Goal: Transaction & Acquisition: Book appointment/travel/reservation

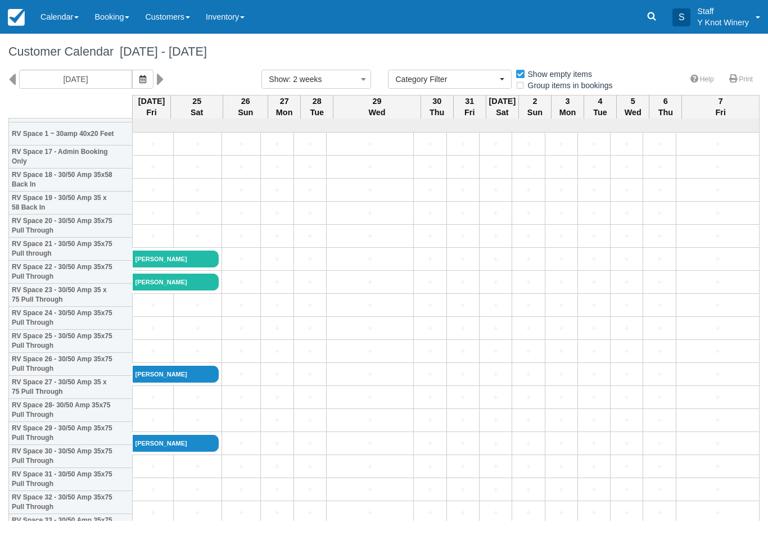
select select
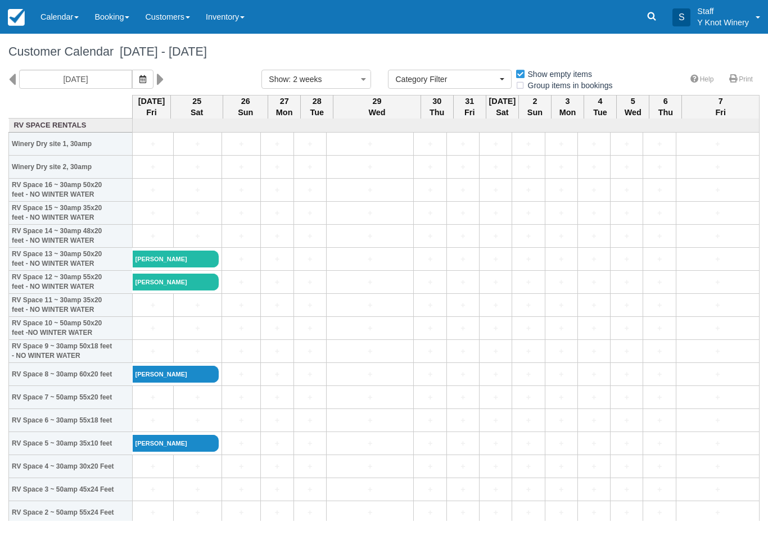
click at [132, 83] on button "button" at bounding box center [142, 79] width 21 height 19
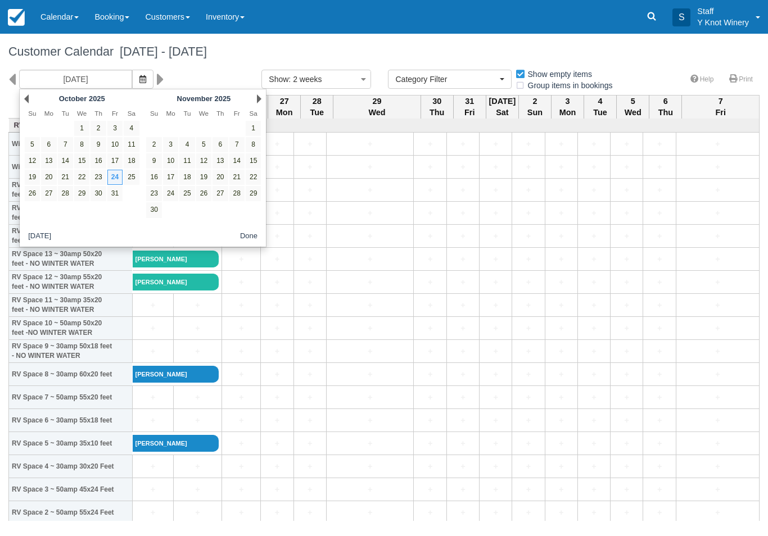
click at [25, 94] on link "Prev" at bounding box center [26, 98] width 4 height 9
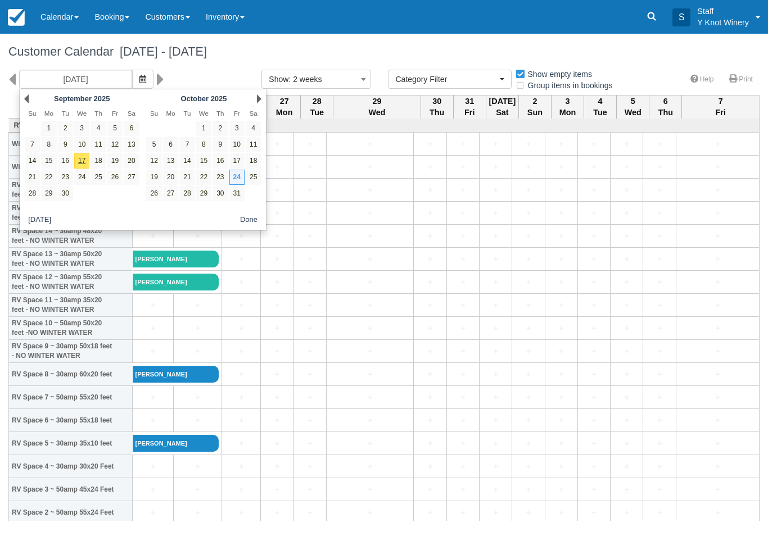
click at [82, 161] on link "17" at bounding box center [81, 161] width 15 height 15
type input "09/17/25"
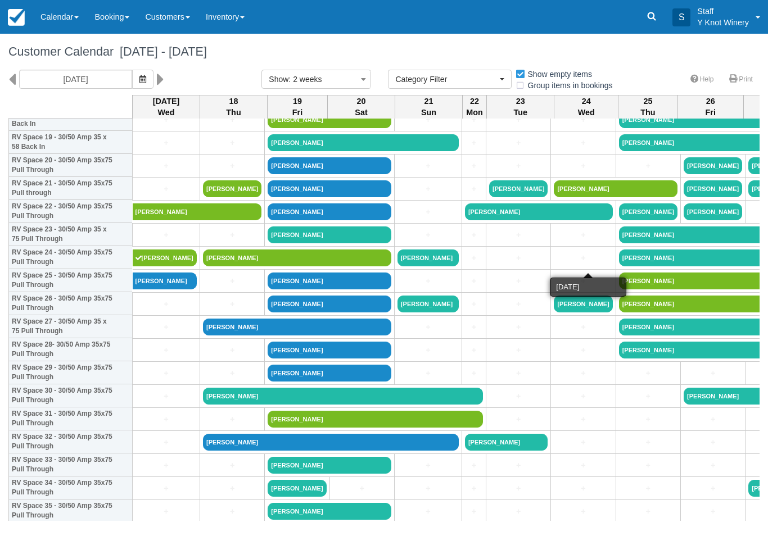
scroll to position [463, 0]
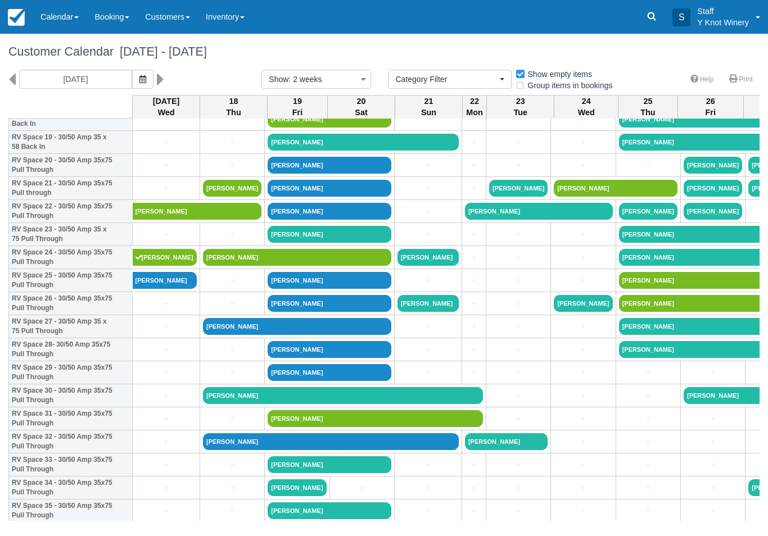
click at [151, 309] on link "+" at bounding box center [166, 304] width 61 height 12
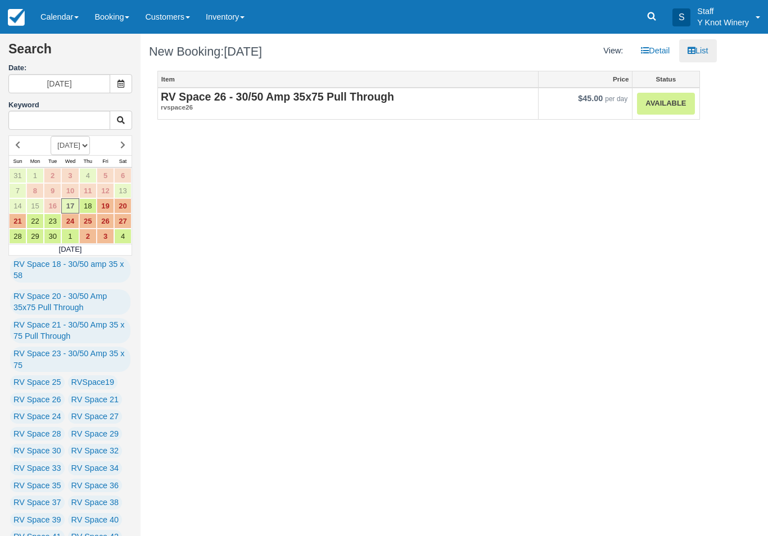
click at [657, 106] on link "Available" at bounding box center [665, 104] width 57 height 22
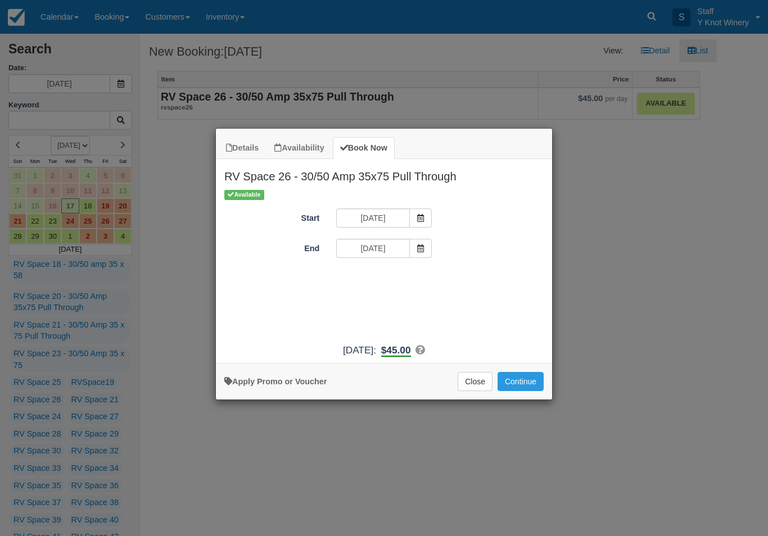
click at [533, 388] on button "Continue" at bounding box center [521, 381] width 46 height 19
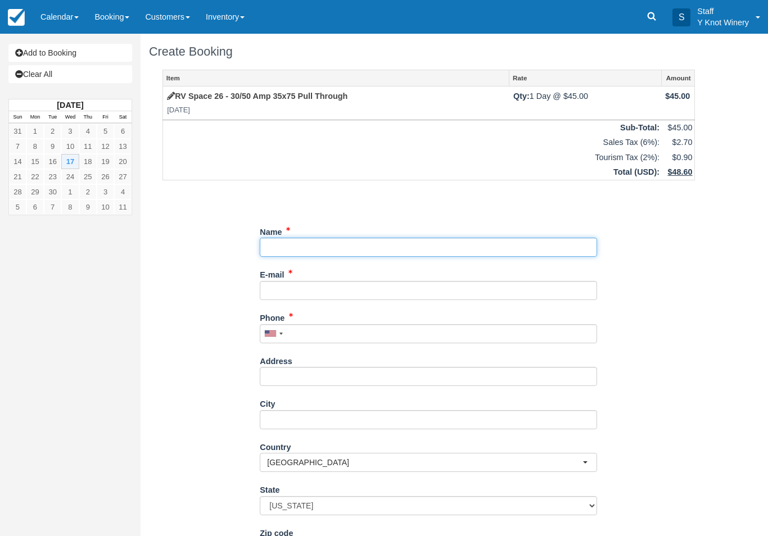
click at [292, 246] on input "Name" at bounding box center [428, 247] width 337 height 19
type input "Bill Gagnier"
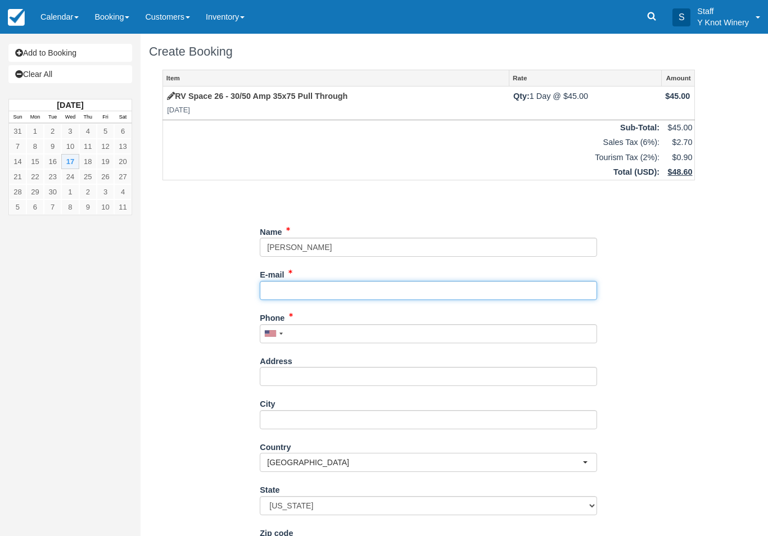
click at [288, 295] on input "E-mail" at bounding box center [428, 290] width 337 height 19
type input "bsgonyea@gmail.com"
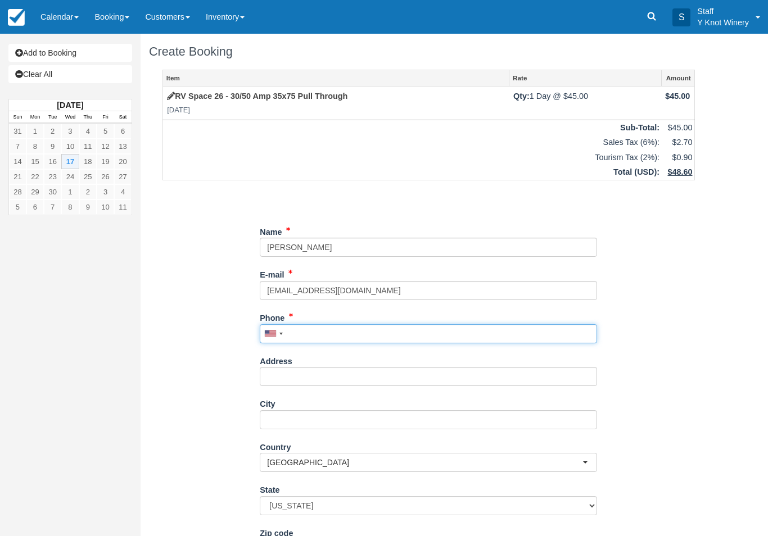
click at [330, 324] on input "Phone" at bounding box center [428, 333] width 337 height 19
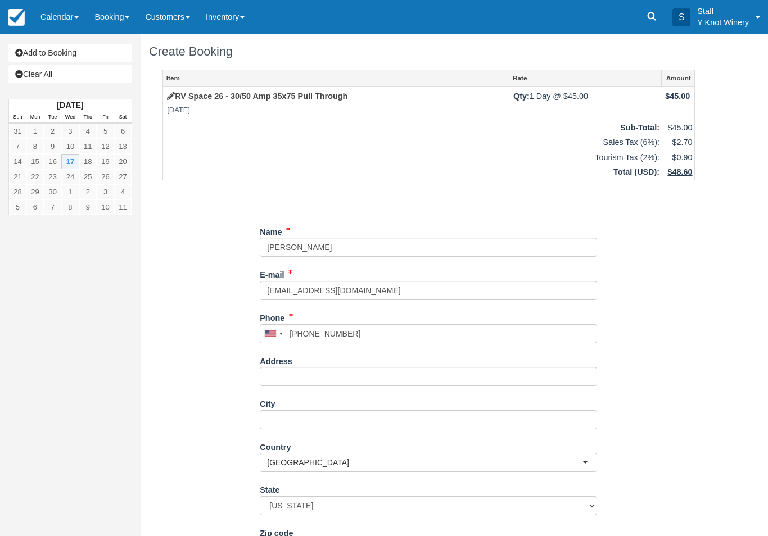
type input "+15034272010"
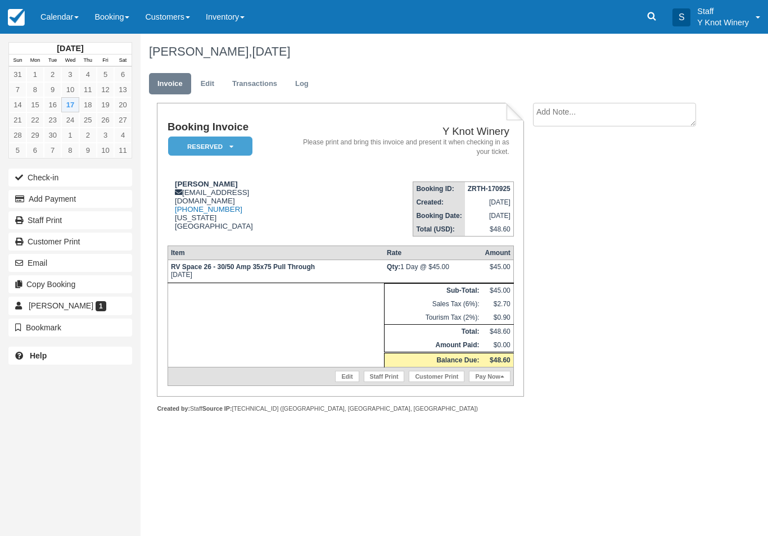
click at [60, 13] on link "Calendar" at bounding box center [60, 17] width 54 height 34
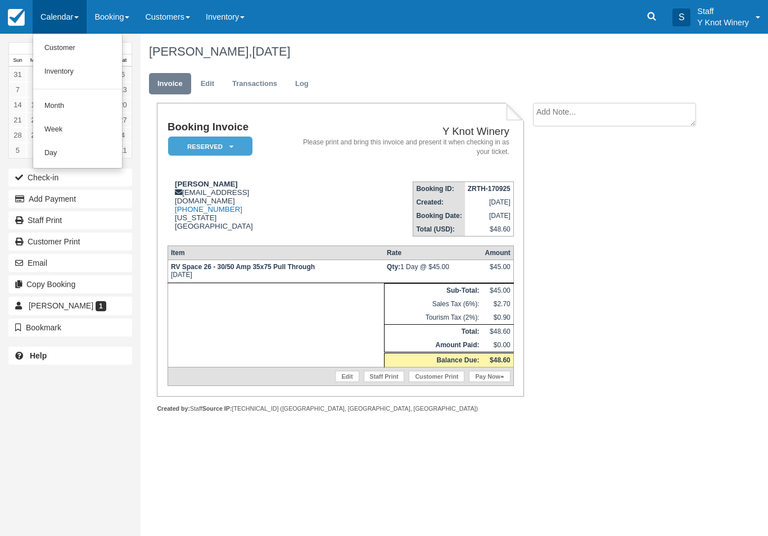
click at [50, 38] on link "Customer" at bounding box center [77, 49] width 89 height 24
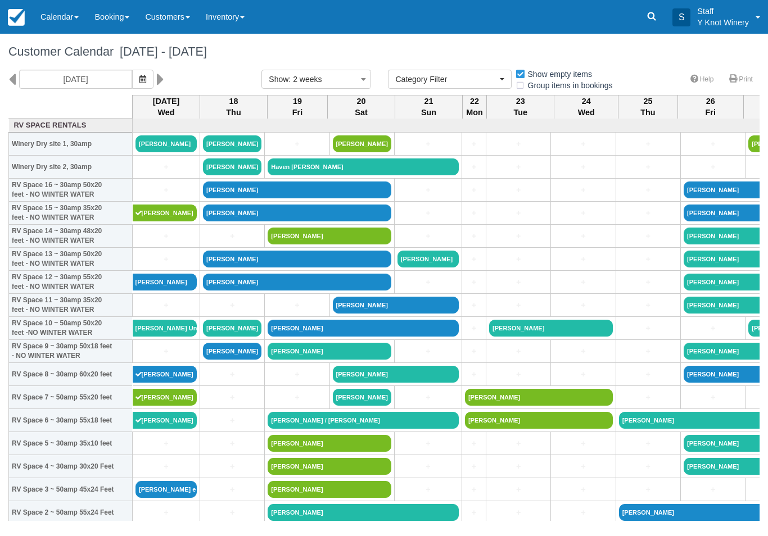
select select
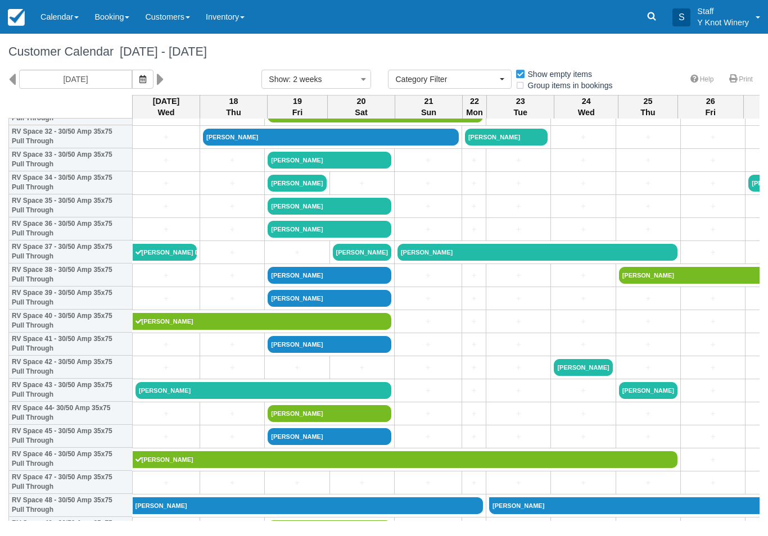
scroll to position [768, 0]
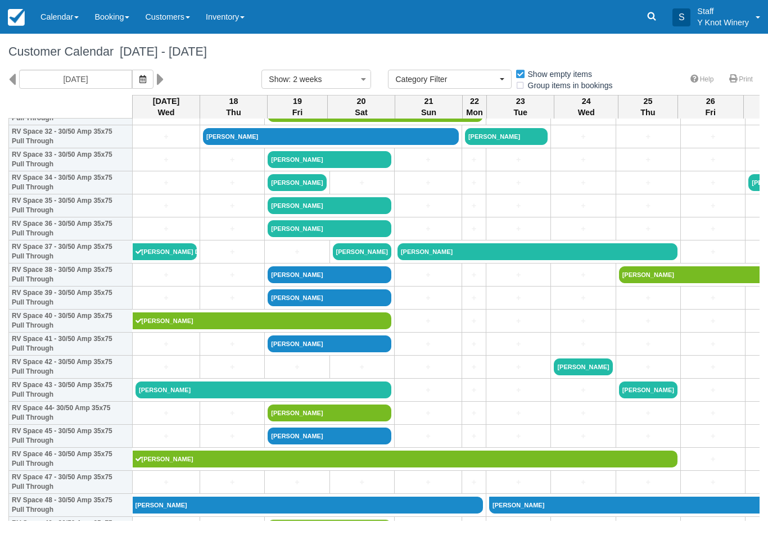
click at [199, 399] on link "Dennis Hibler" at bounding box center [264, 390] width 256 height 17
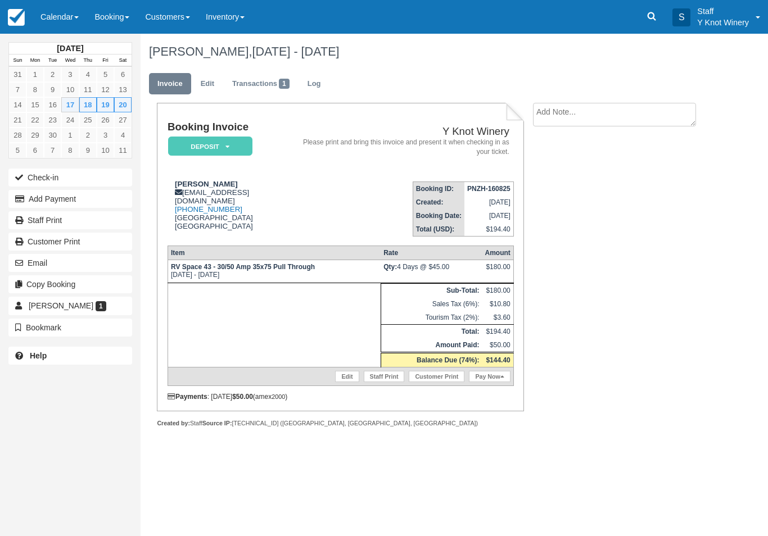
click at [44, 200] on button "Add Payment" at bounding box center [70, 199] width 124 height 18
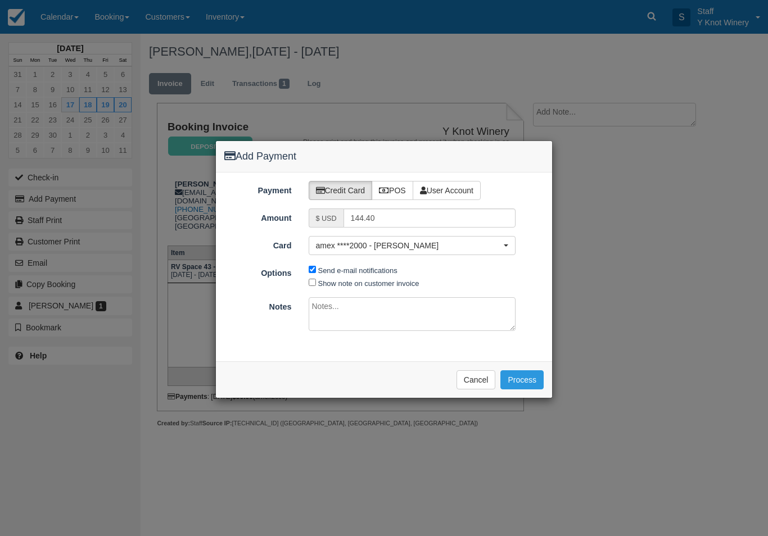
click at [519, 377] on button "Process" at bounding box center [521, 380] width 43 height 19
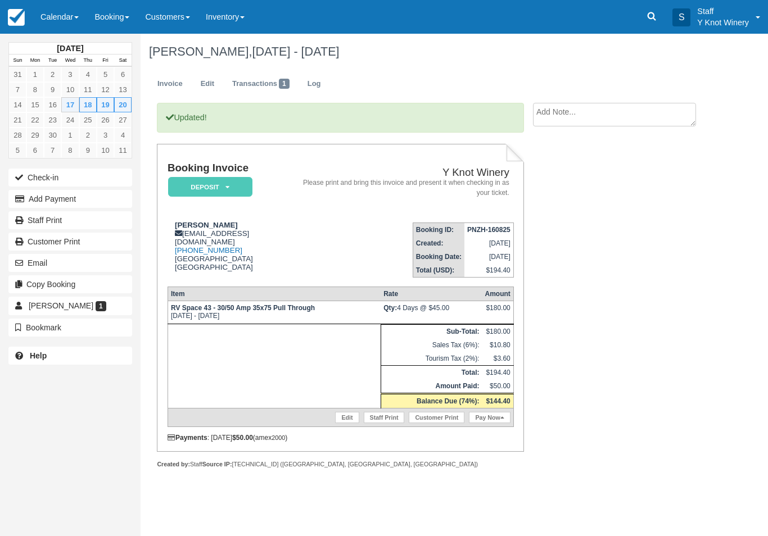
click at [65, 17] on link "Calendar" at bounding box center [60, 17] width 54 height 34
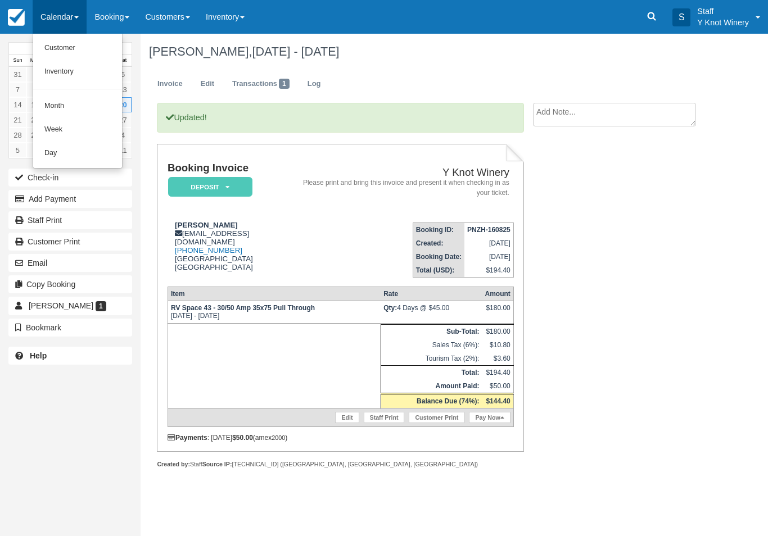
click at [52, 43] on link "Customer" at bounding box center [77, 49] width 89 height 24
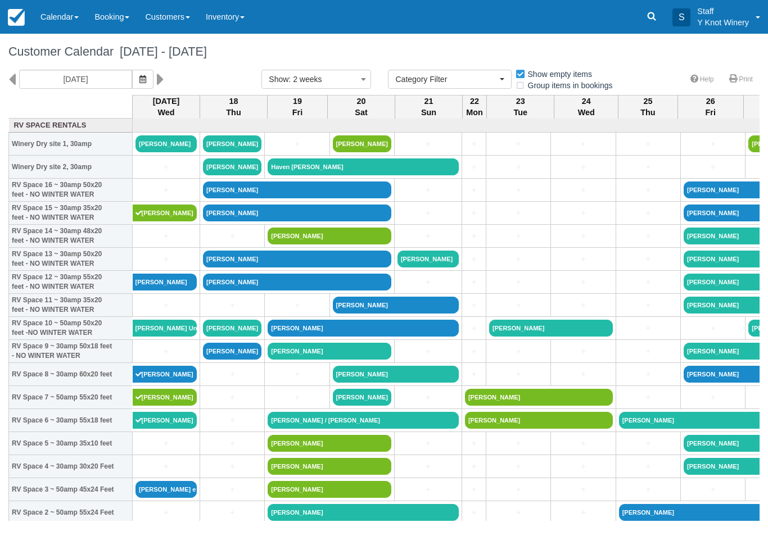
select select
click at [163, 152] on link "[PERSON_NAME]" at bounding box center [166, 144] width 61 height 17
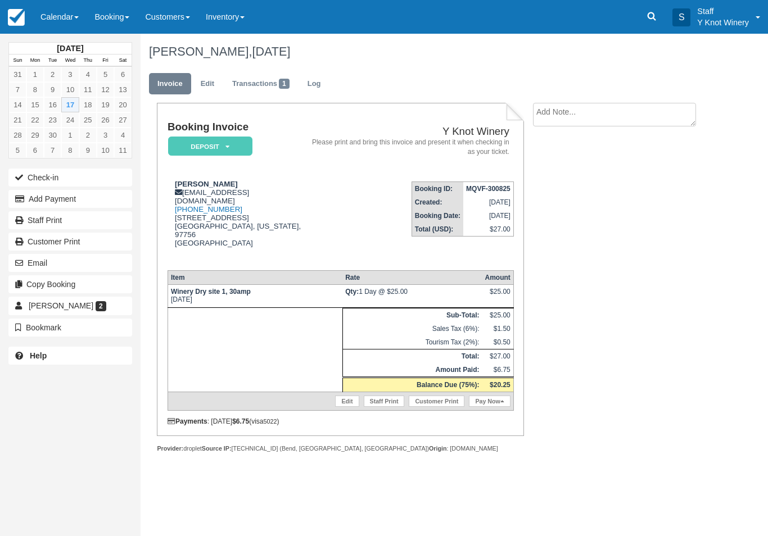
click at [25, 197] on icon "button" at bounding box center [21, 199] width 13 height 8
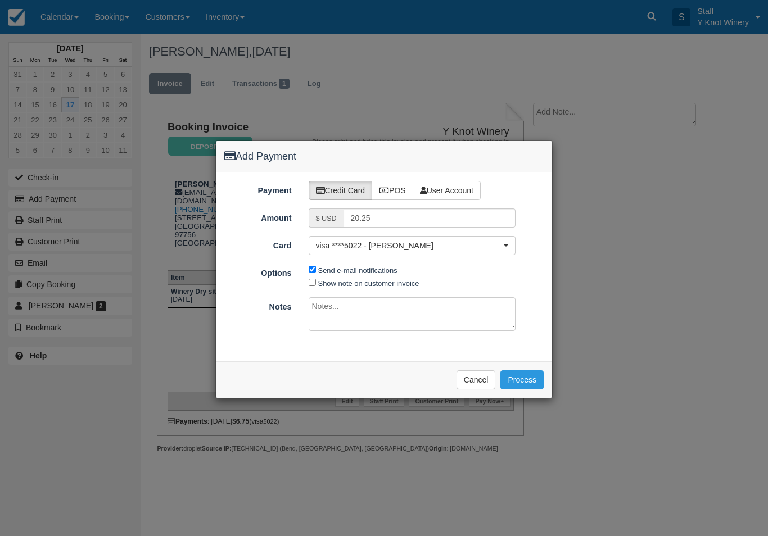
click at [522, 377] on button "Process" at bounding box center [521, 380] width 43 height 19
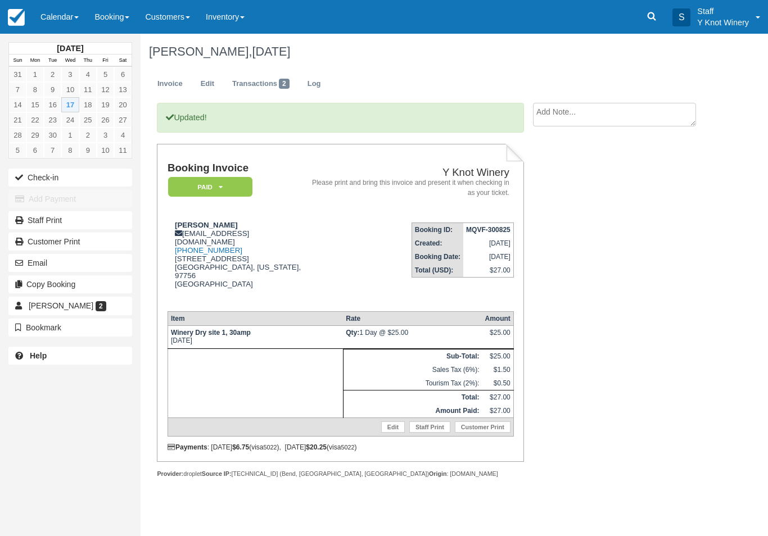
click at [75, 6] on link "Calendar" at bounding box center [60, 17] width 54 height 34
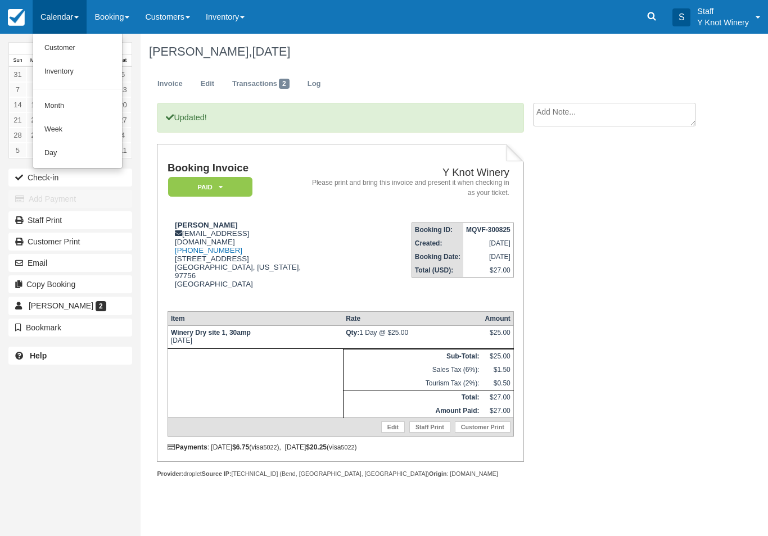
click at [76, 55] on link "Customer" at bounding box center [77, 49] width 89 height 24
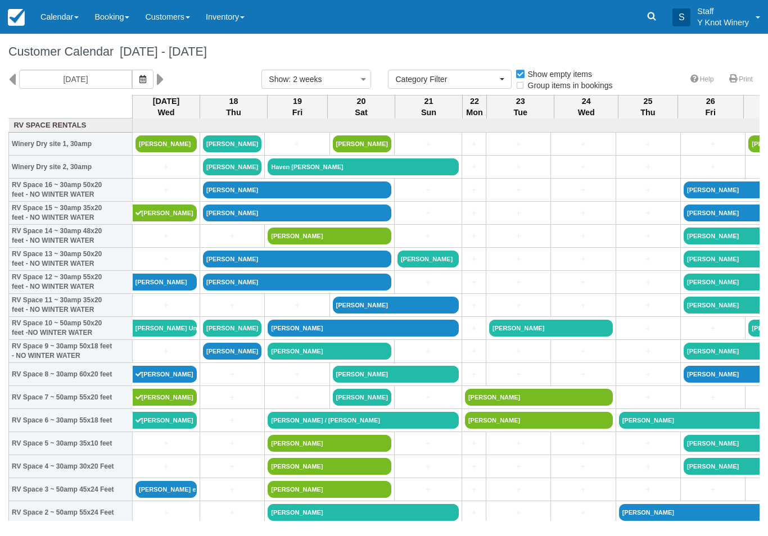
select select
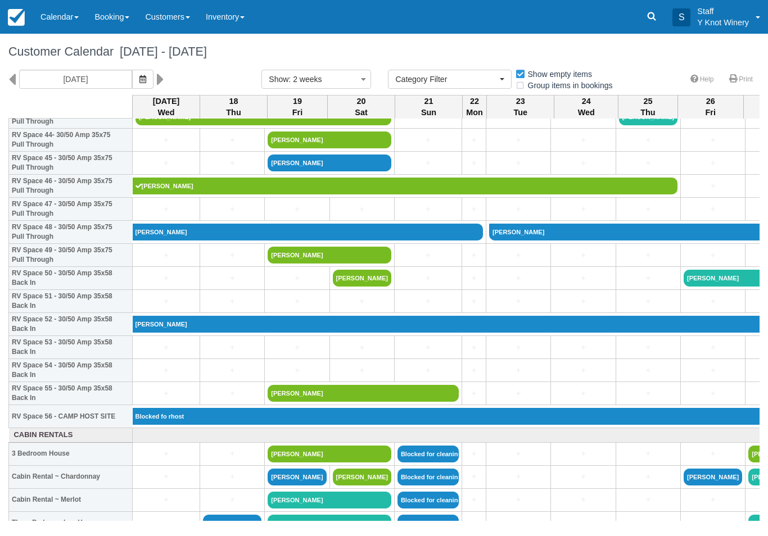
scroll to position [1040, 0]
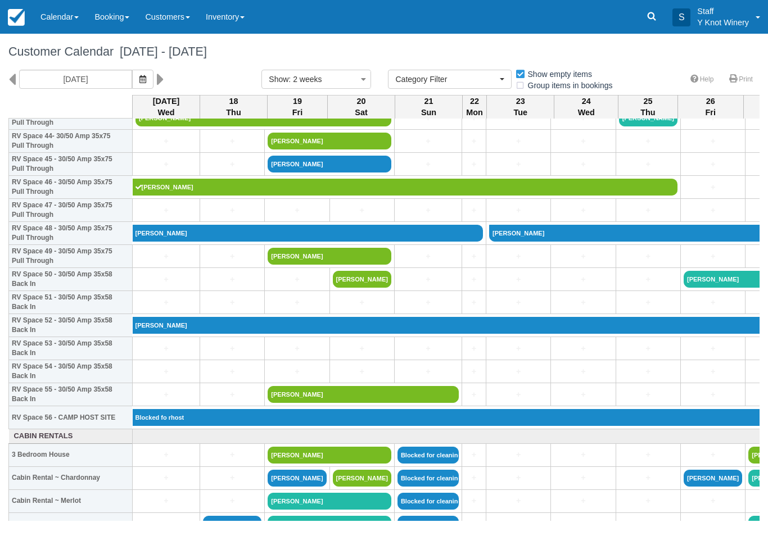
click at [296, 216] on link "+" at bounding box center [297, 211] width 58 height 12
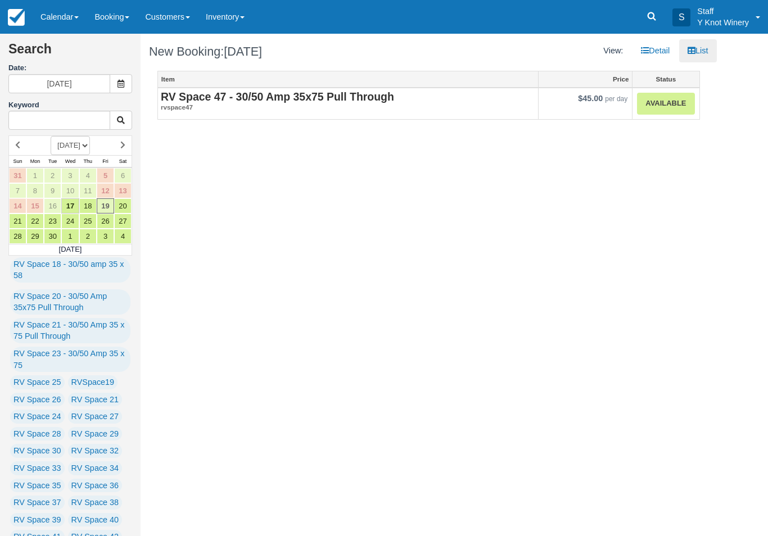
click at [277, 97] on strong "RV Space 47 - 30/50 Amp 35x75 Pull Through" at bounding box center [277, 97] width 233 height 12
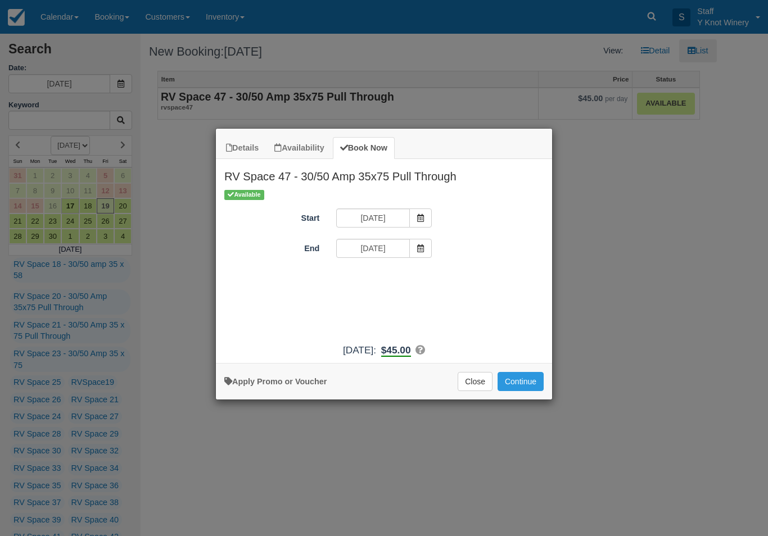
click at [419, 254] on span "Item Modal" at bounding box center [420, 248] width 22 height 19
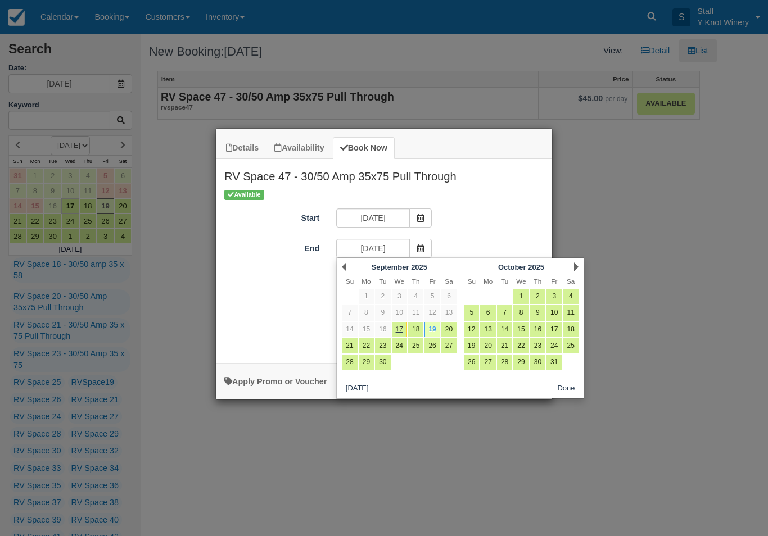
click at [453, 323] on link "20" at bounding box center [448, 329] width 15 height 15
type input "09/20/25"
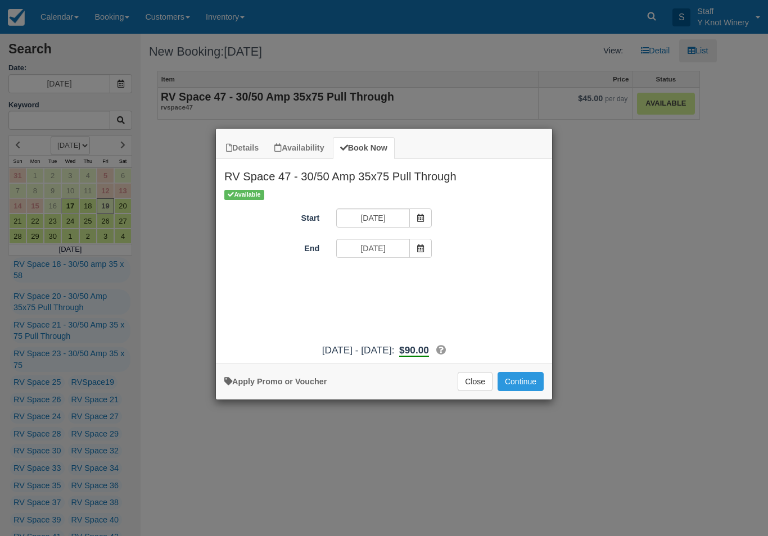
click at [526, 387] on button "Continue" at bounding box center [521, 381] width 46 height 19
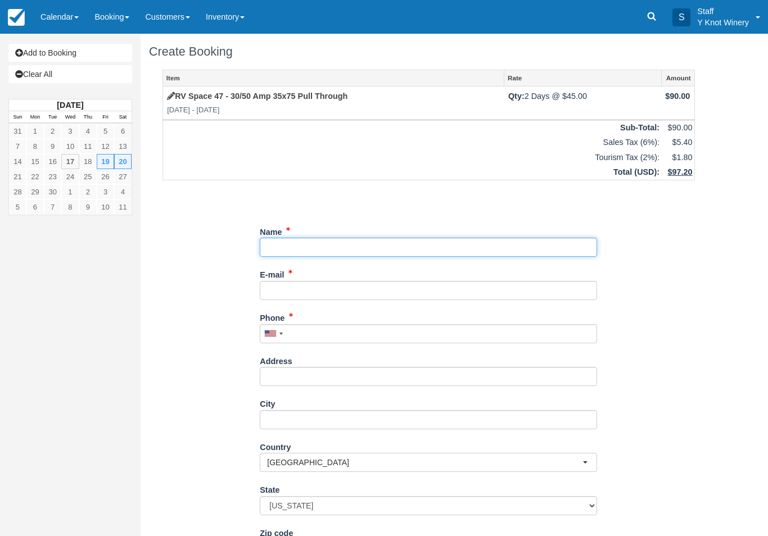
click at [313, 243] on input "Name" at bounding box center [428, 247] width 337 height 19
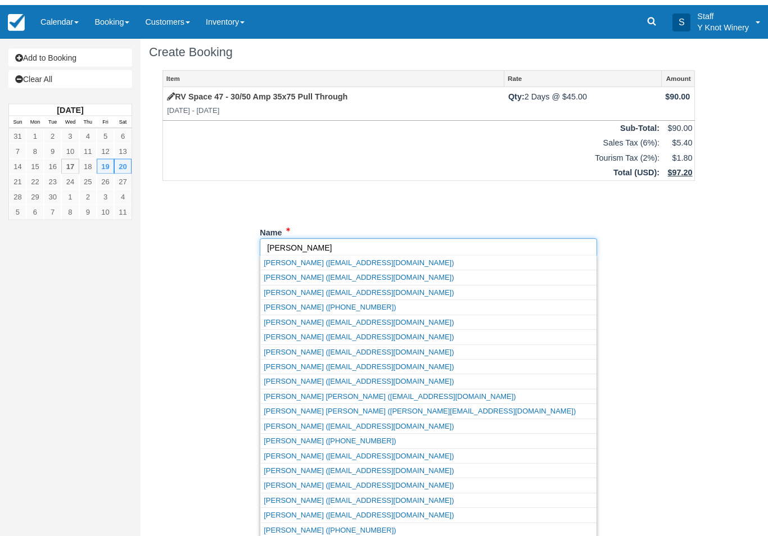
scroll to position [6, 0]
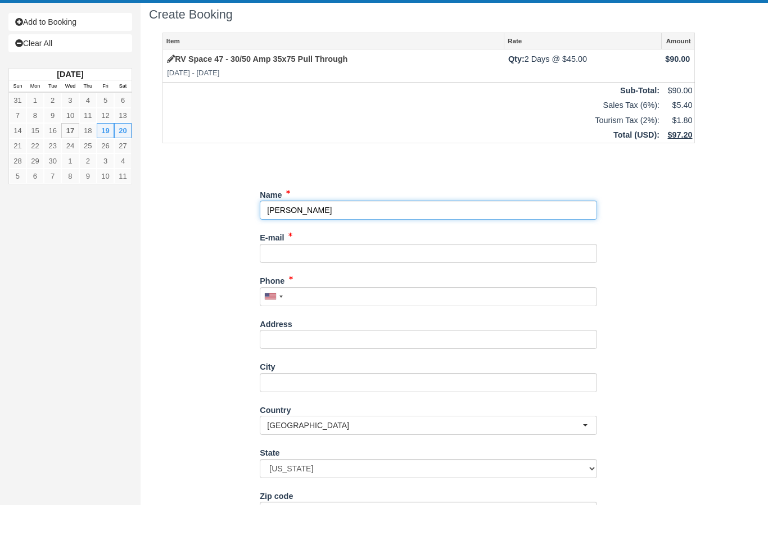
click at [292, 232] on input "Name" at bounding box center [428, 241] width 337 height 19
click at [454, 232] on input "Name" at bounding box center [428, 241] width 337 height 19
click at [592, 232] on input "Name" at bounding box center [428, 241] width 337 height 19
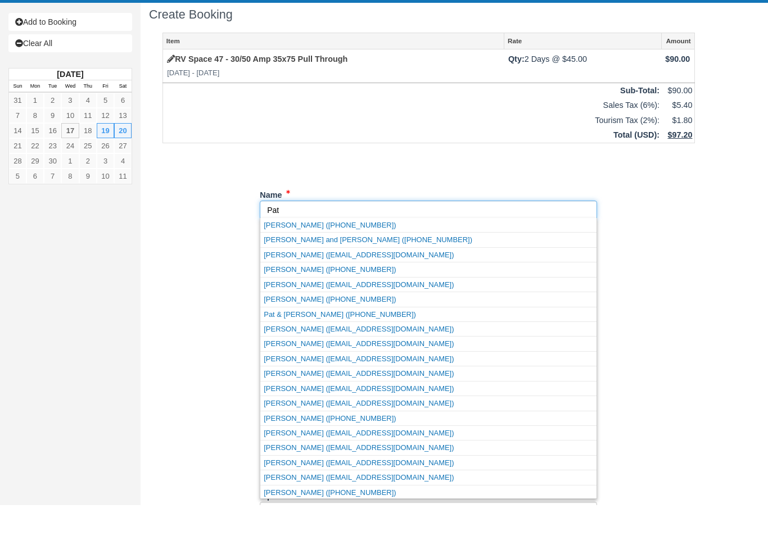
click at [366, 487] on link "Pat Nagel (nagel2012@gmail.com)" at bounding box center [428, 494] width 336 height 14
type input "Pat Nagel"
type input "nagel2012@gmail.com"
type input "+12088509497"
select select "UT"
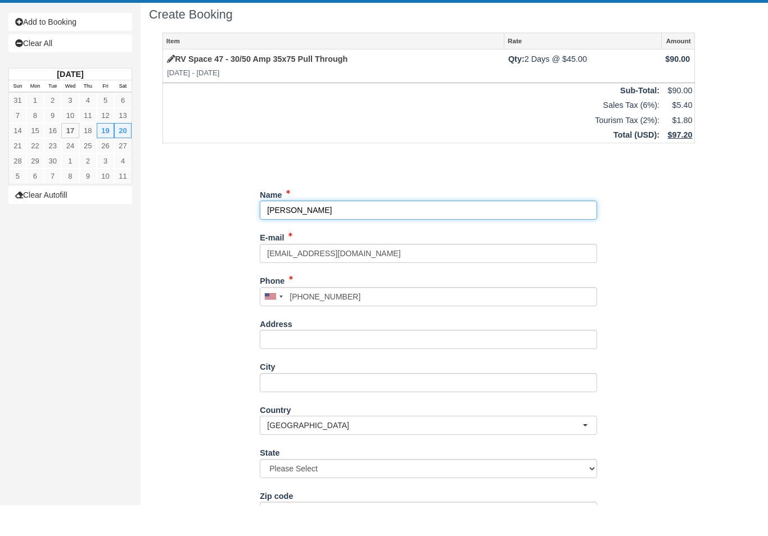
select select "UT"
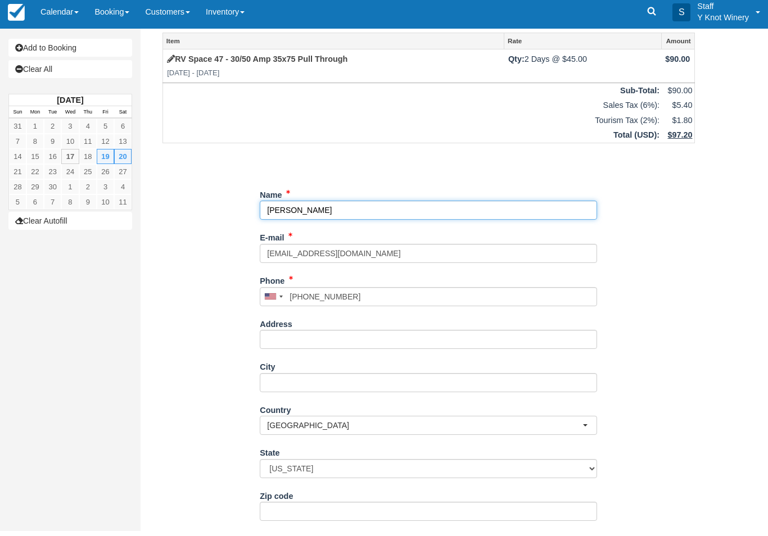
scroll to position [91, 0]
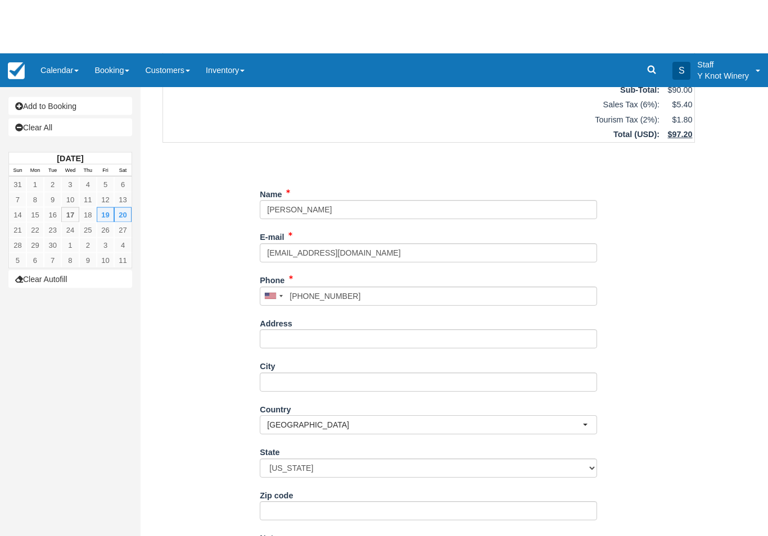
click at [209, 416] on div "Item Rate Amount RV Space 47 - 30/50 Amp 35x75 Pull Through Fri Sep 19 2025 - S…" at bounding box center [428, 255] width 559 height 552
click at [298, 531] on button "Continue" at bounding box center [287, 540] width 54 height 19
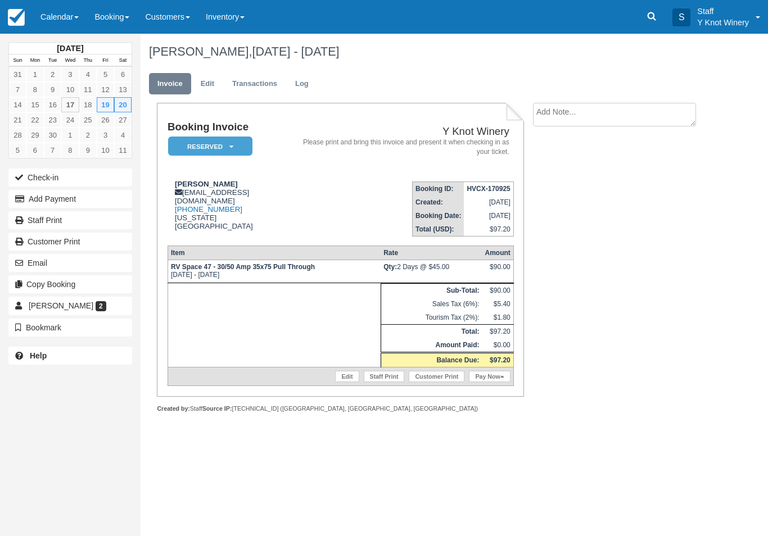
click at [98, 267] on button "Email" at bounding box center [70, 263] width 124 height 18
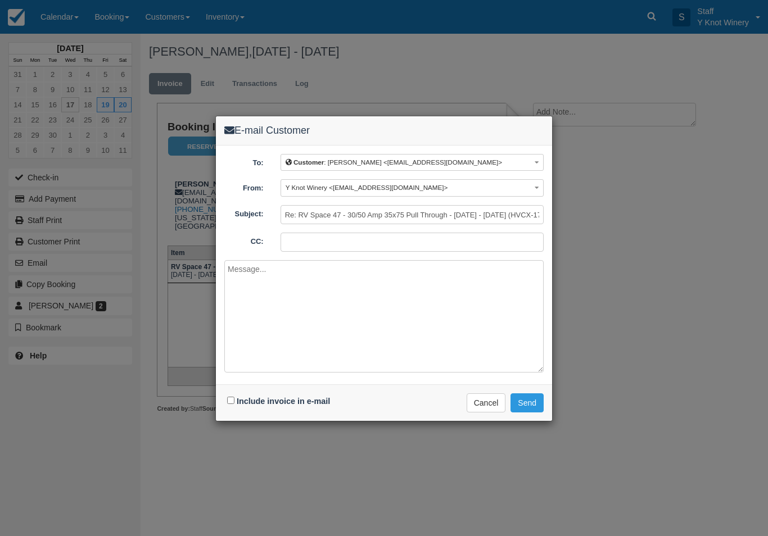
click at [241, 411] on div "Include invoice in e-mail Delivering e-mail ... Cancel Send" at bounding box center [384, 403] width 336 height 37
click at [237, 401] on label "Include invoice in e-mail" at bounding box center [283, 401] width 93 height 9
click at [234, 401] on input "Include invoice in e-mail" at bounding box center [230, 400] width 7 height 7
checkbox input "true"
click at [534, 408] on button "Send" at bounding box center [527, 403] width 33 height 19
